Goal: Task Accomplishment & Management: Use online tool/utility

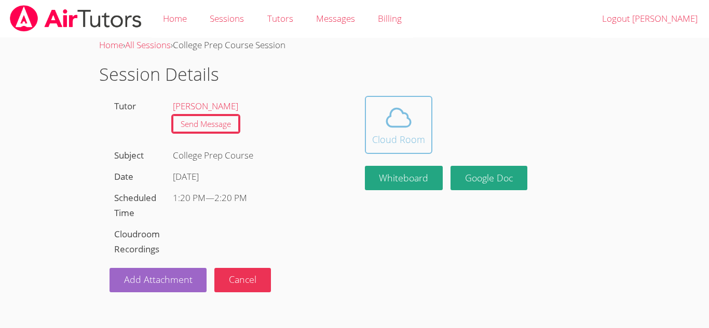
click at [418, 104] on span at bounding box center [398, 117] width 53 height 29
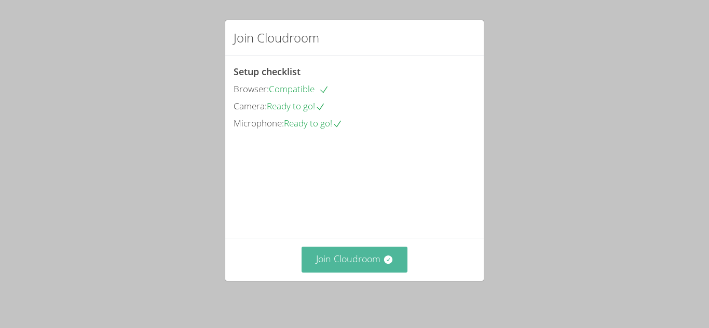
click at [354, 252] on button "Join Cloudroom" at bounding box center [354, 259] width 106 height 25
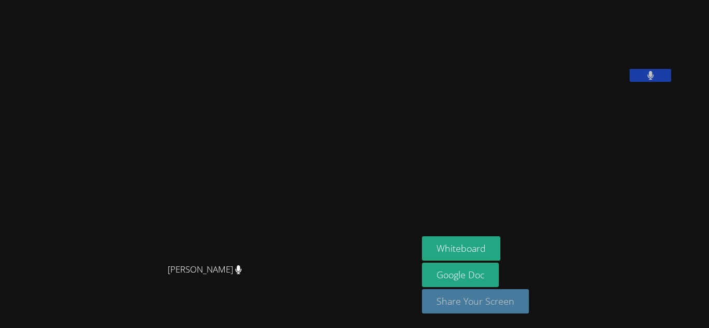
click at [494, 303] on button "Share Your Screen" at bounding box center [475, 301] width 107 height 24
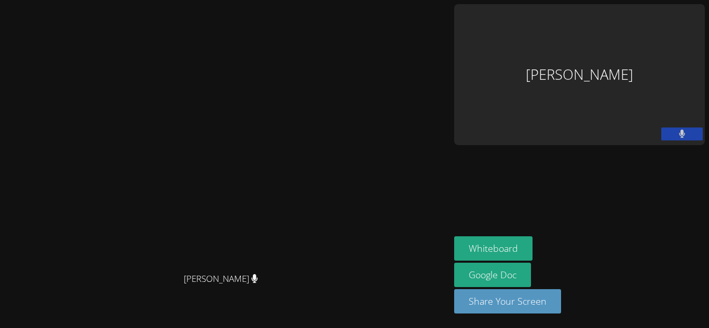
click at [303, 251] on video at bounding box center [225, 143] width 156 height 248
click at [446, 228] on div "[PERSON_NAME]" at bounding box center [224, 143] width 441 height 248
click at [303, 212] on video at bounding box center [225, 143] width 156 height 248
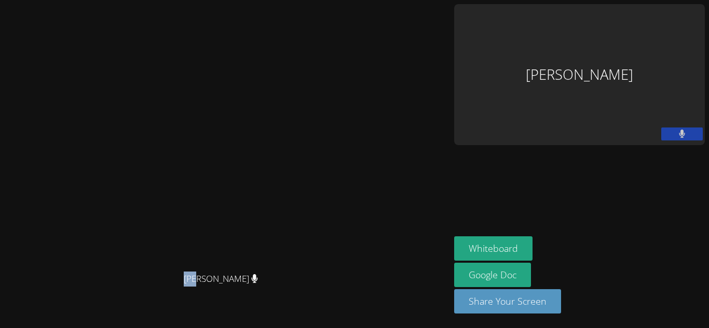
click at [303, 212] on video at bounding box center [225, 143] width 156 height 248
